Goal: Task Accomplishment & Management: Manage account settings

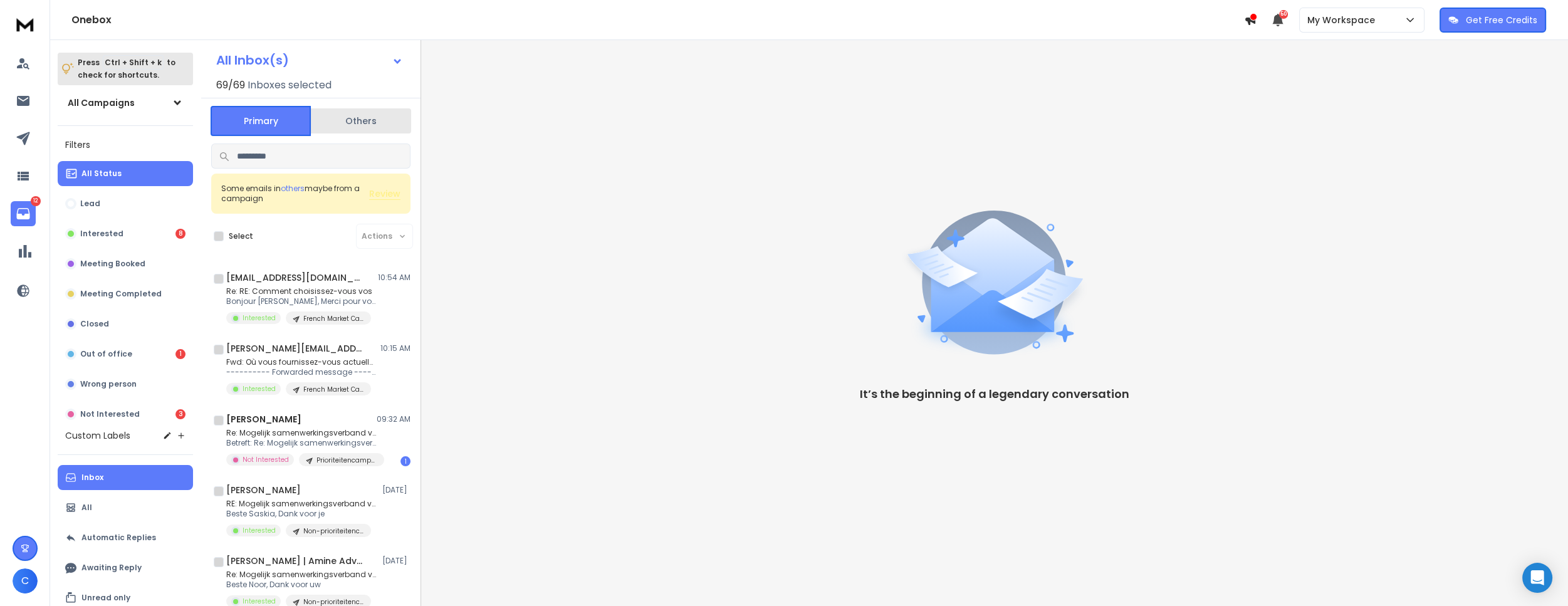
click at [108, 470] on button "Inbox" at bounding box center [125, 477] width 135 height 25
click at [327, 281] on div "Dirlex 02:51 PM" at bounding box center [318, 278] width 184 height 13
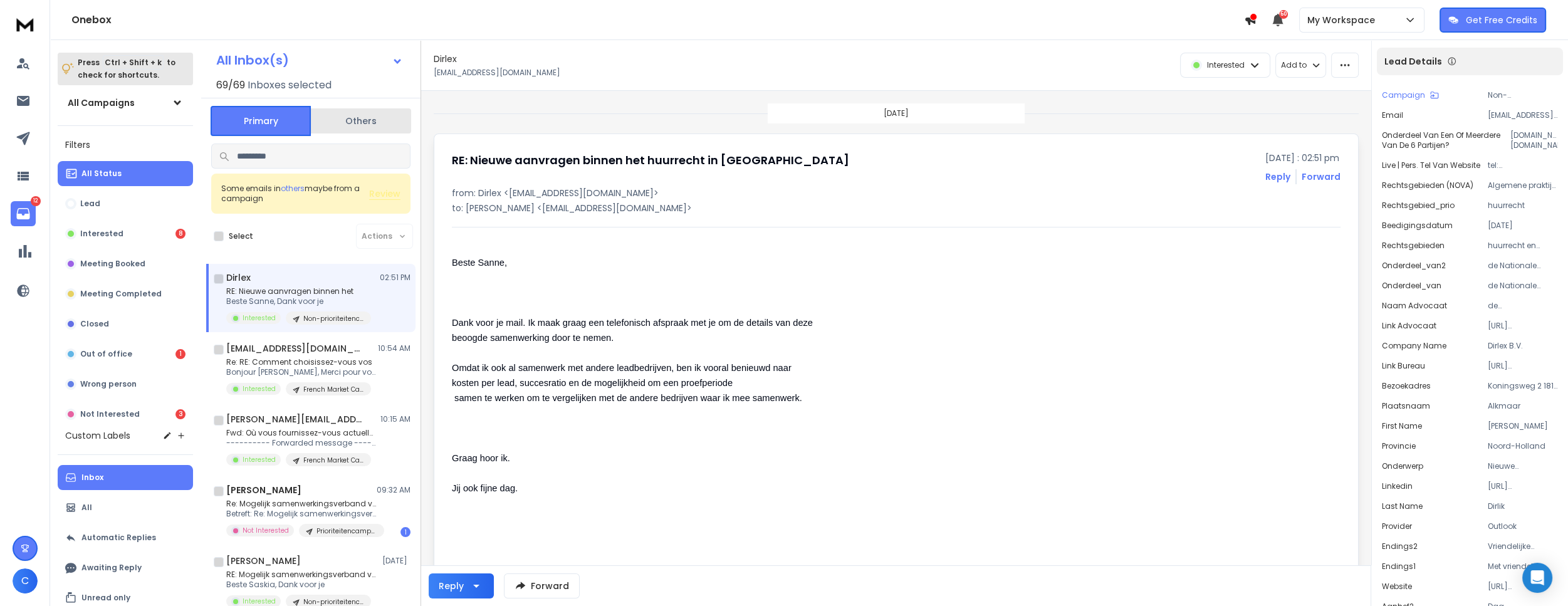
click at [110, 170] on p "All Status" at bounding box center [102, 173] width 40 height 10
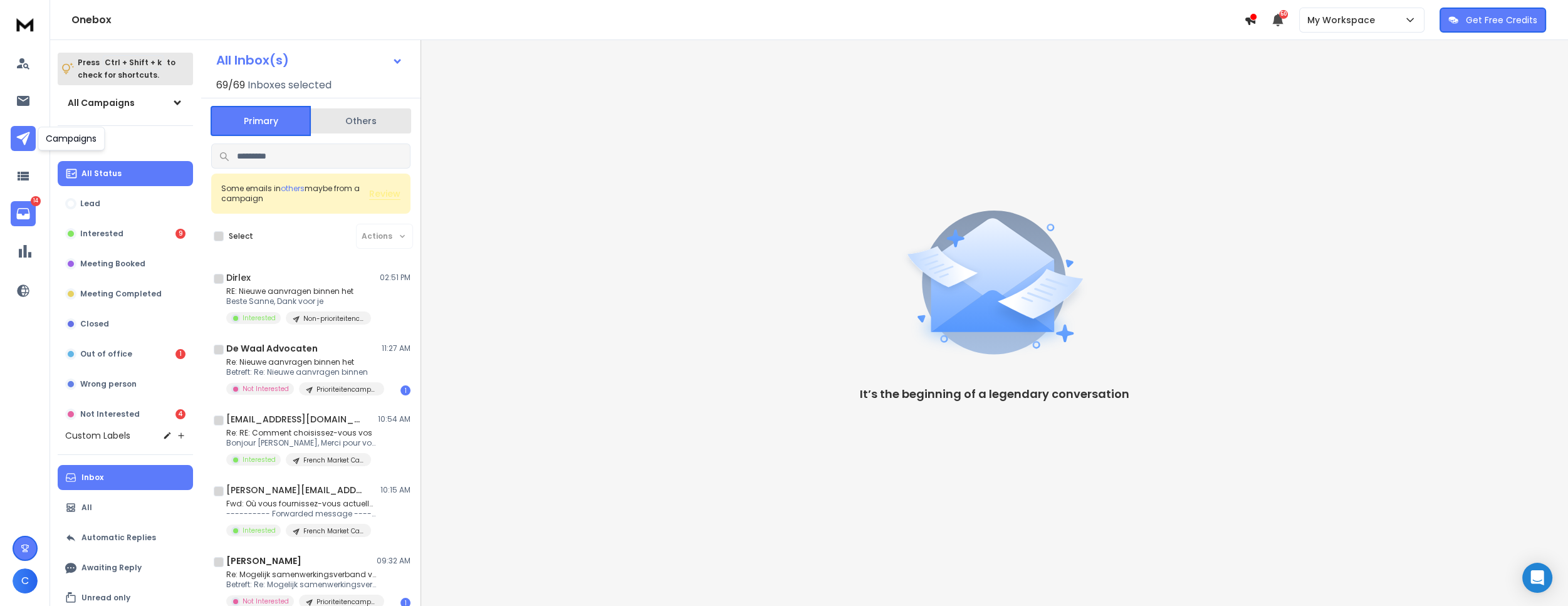
click at [18, 131] on icon at bounding box center [23, 138] width 15 height 15
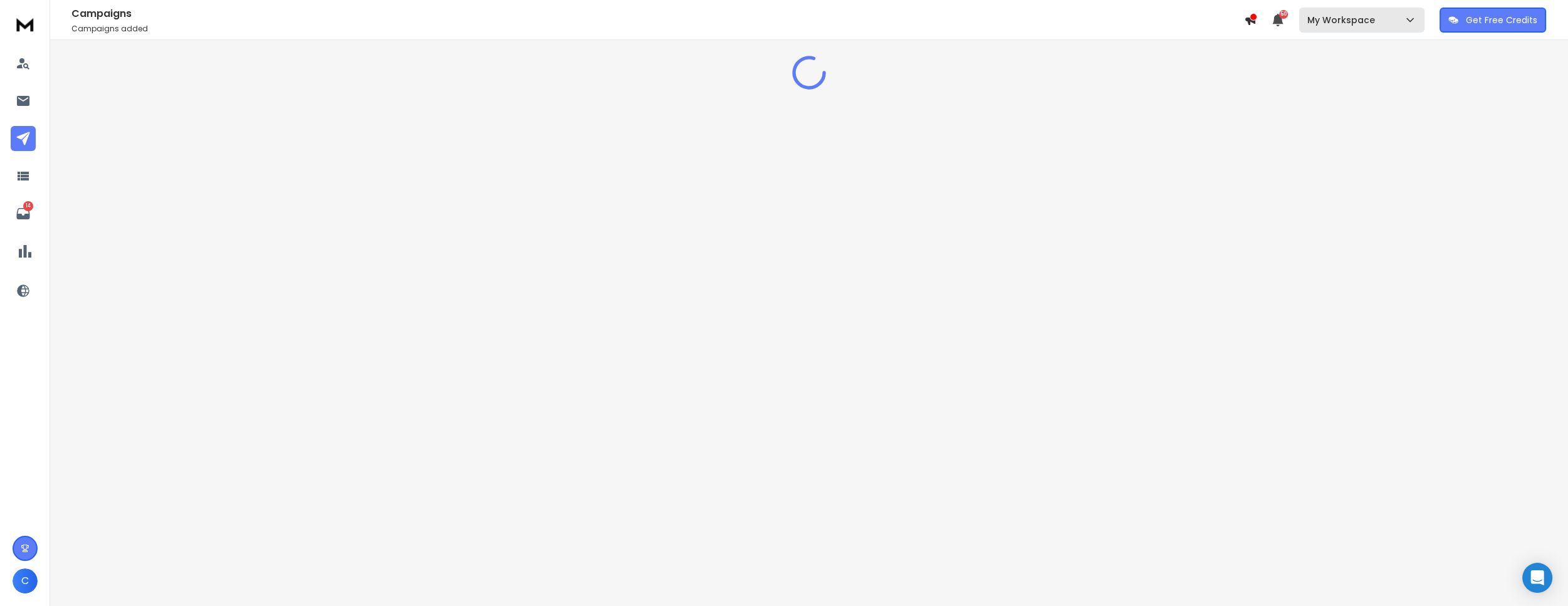
click at [1358, 17] on p "My Workspace" at bounding box center [1344, 20] width 73 height 13
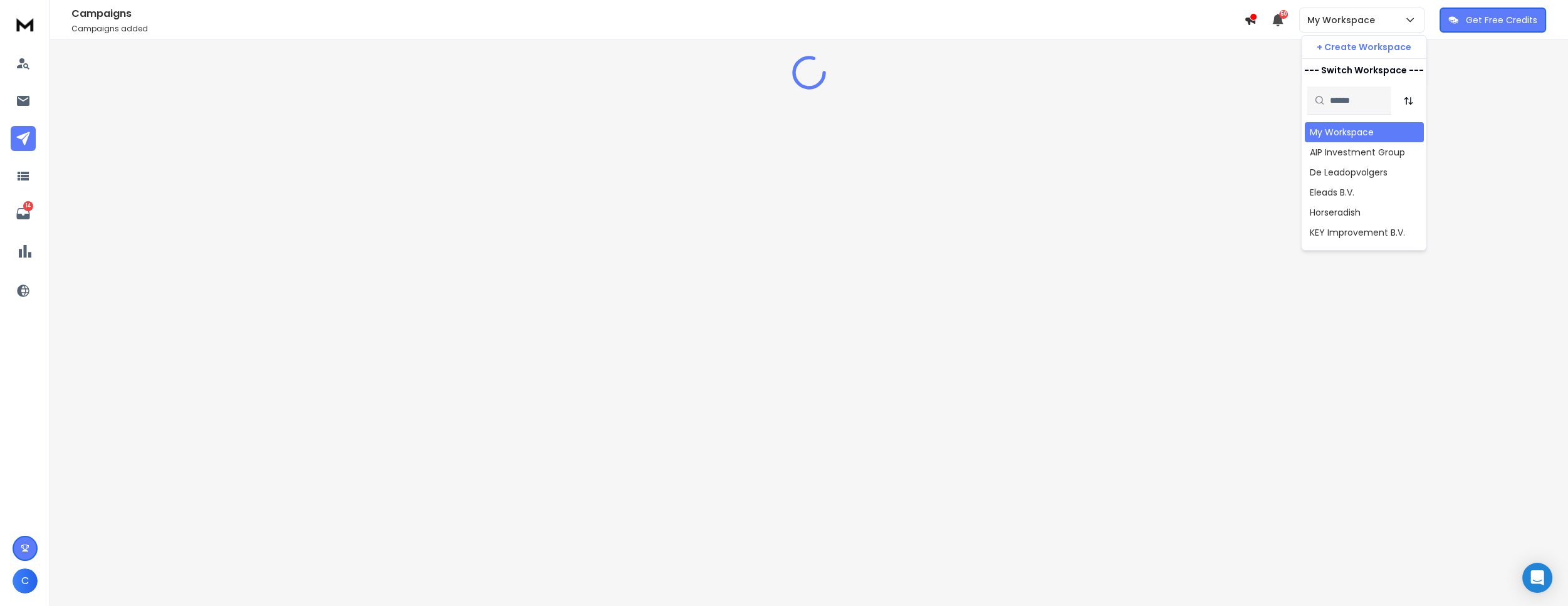
click at [1342, 97] on input "text" at bounding box center [1355, 100] width 54 height 28
type input "****"
click at [1327, 127] on div "Norscom B.V." at bounding box center [1337, 133] width 57 height 13
